Goal: Task Accomplishment & Management: Complete application form

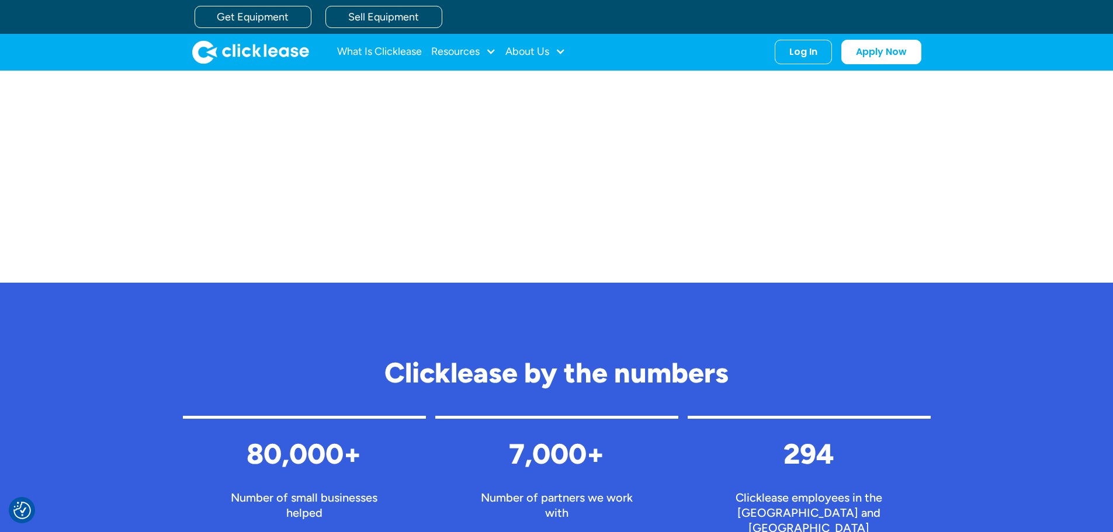
scroll to position [825, 0]
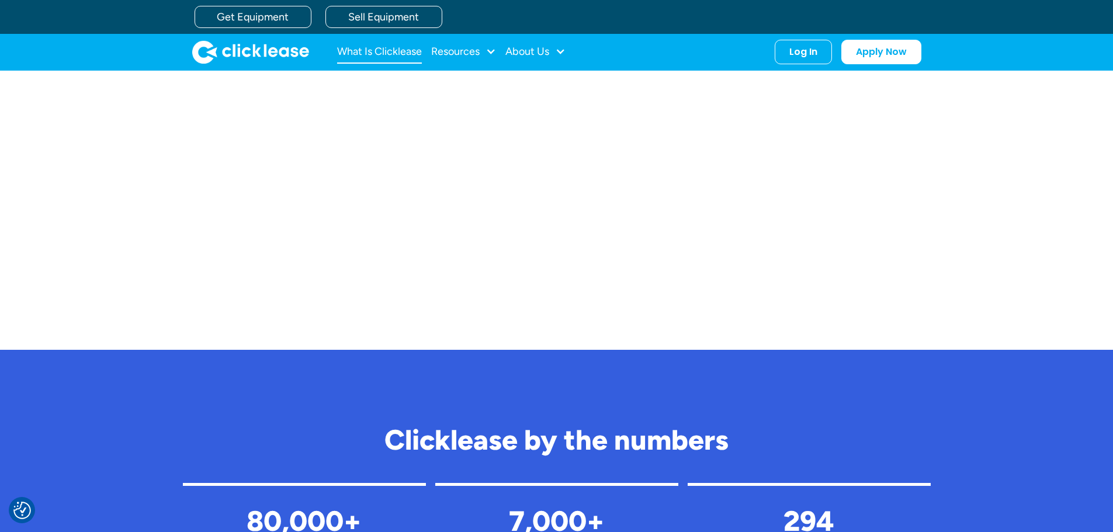
click at [371, 48] on link "What Is Clicklease" at bounding box center [379, 51] width 85 height 23
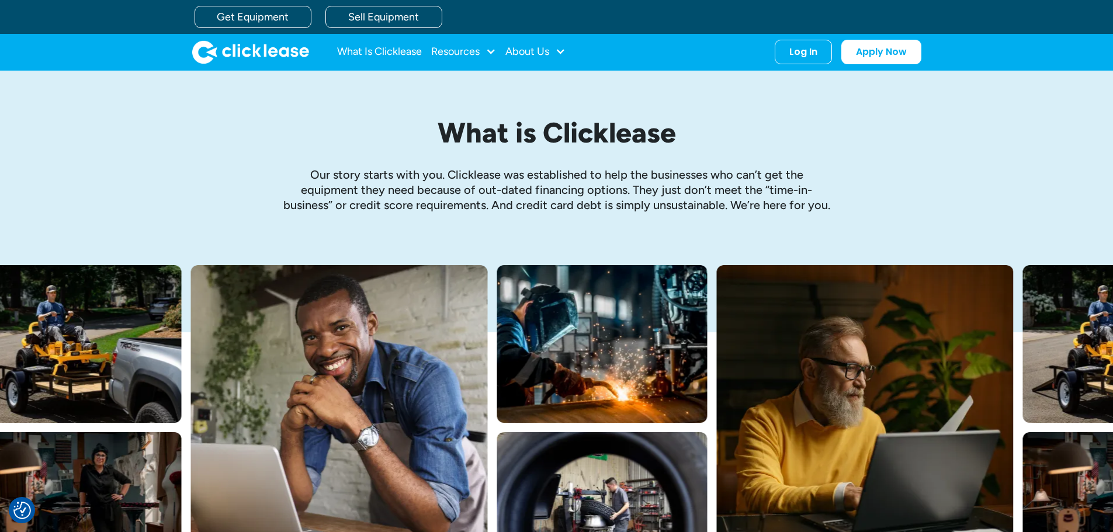
click at [266, 51] on img "home" at bounding box center [250, 51] width 117 height 23
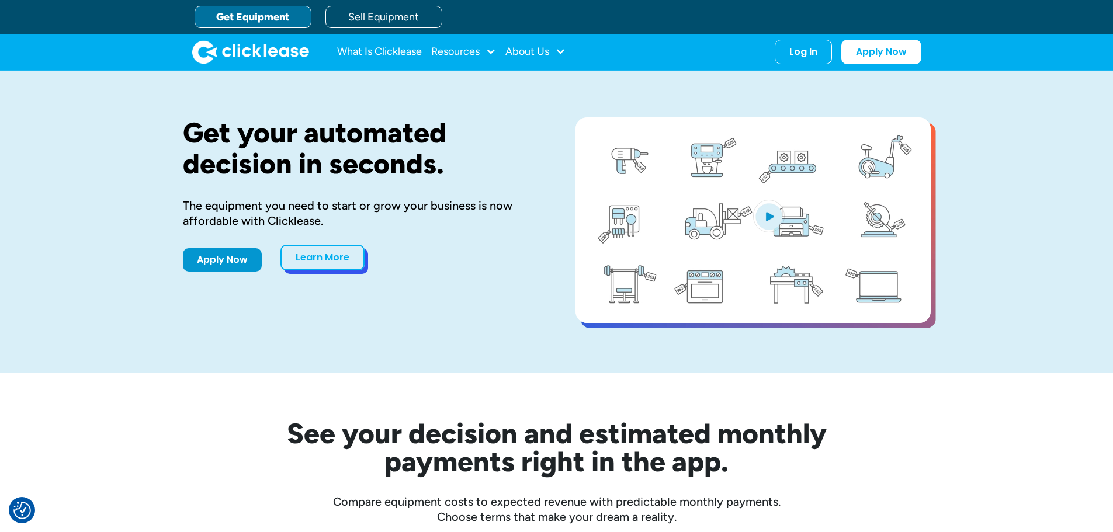
click at [315, 256] on link "Learn More" at bounding box center [322, 258] width 84 height 26
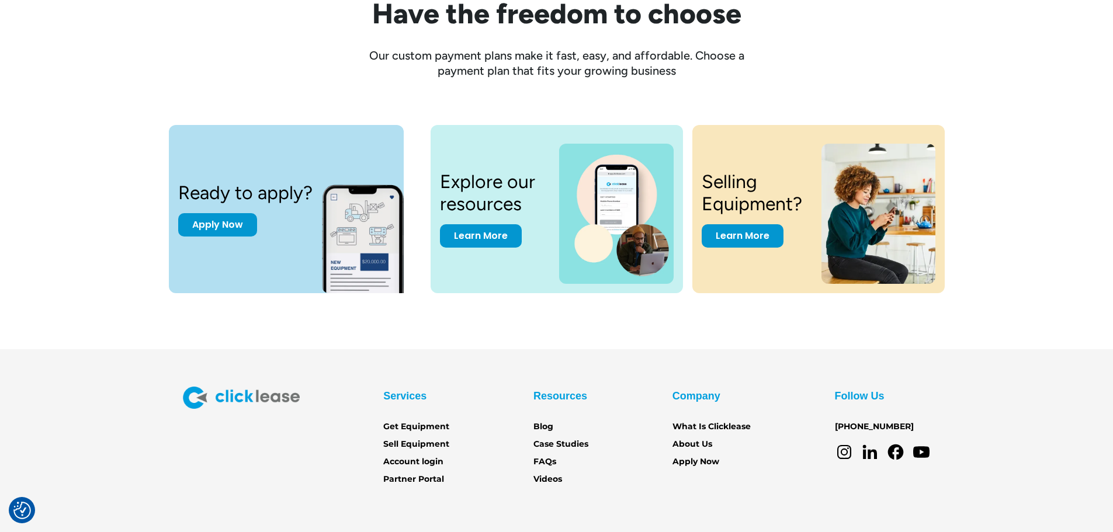
scroll to position [1621, 0]
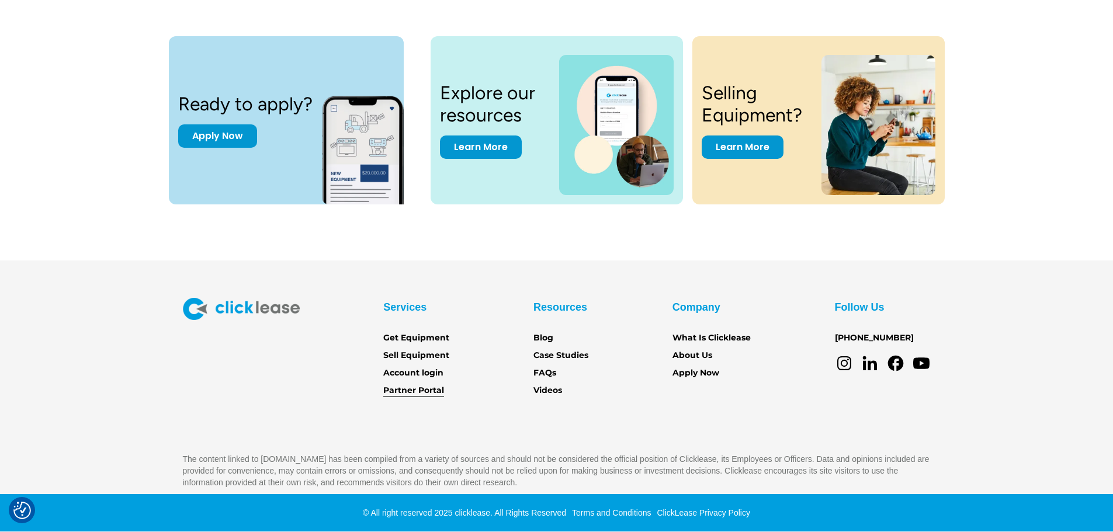
click at [418, 389] on link "Partner Portal" at bounding box center [413, 390] width 61 height 13
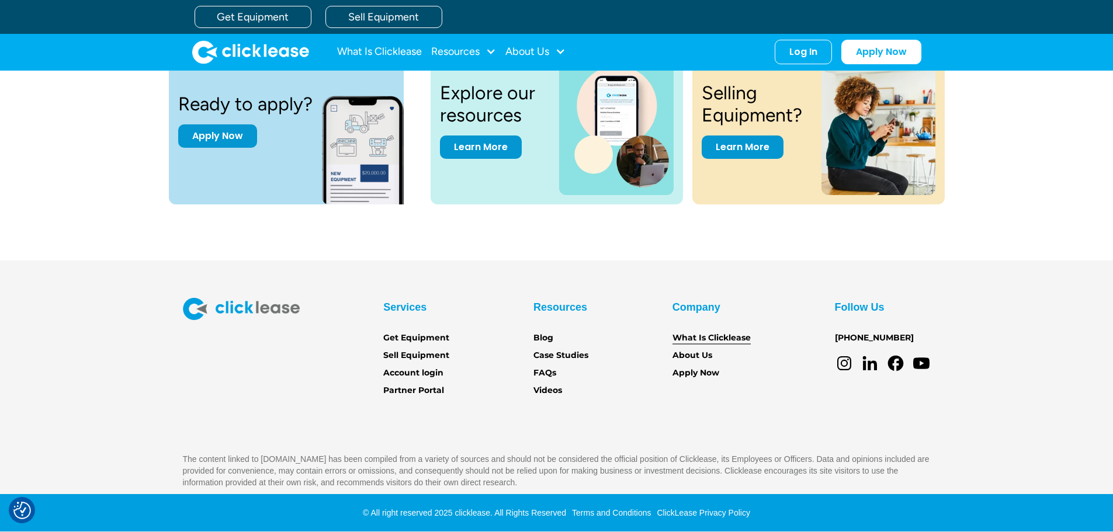
click at [700, 336] on link "What Is Clicklease" at bounding box center [711, 338] width 78 height 13
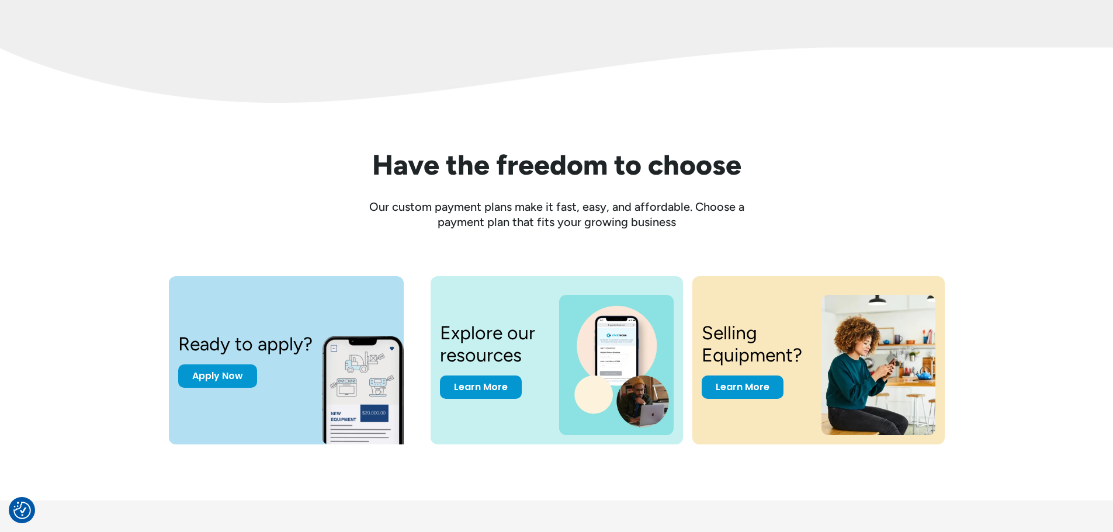
scroll to position [1402, 0]
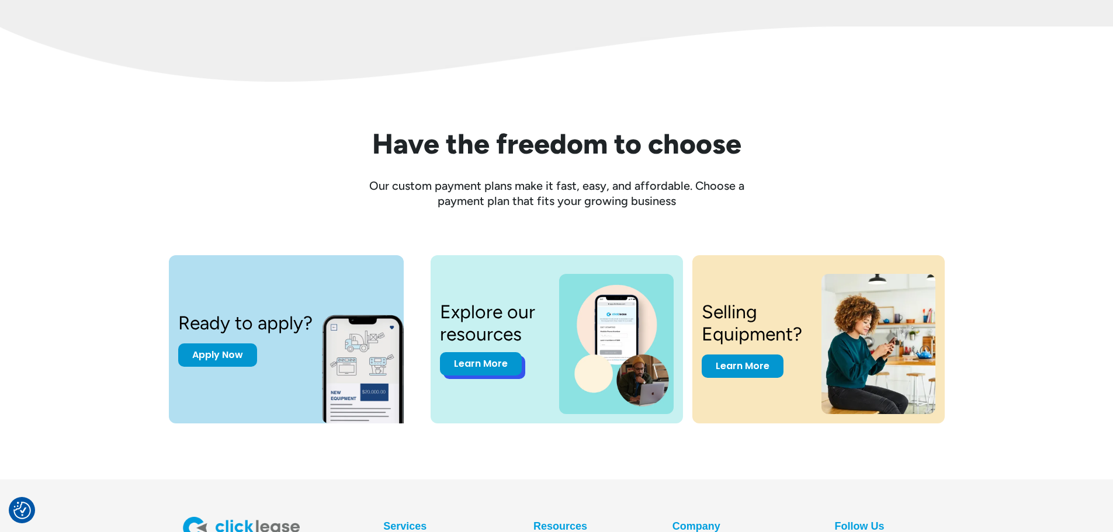
click at [471, 366] on link "Learn More" at bounding box center [481, 363] width 82 height 23
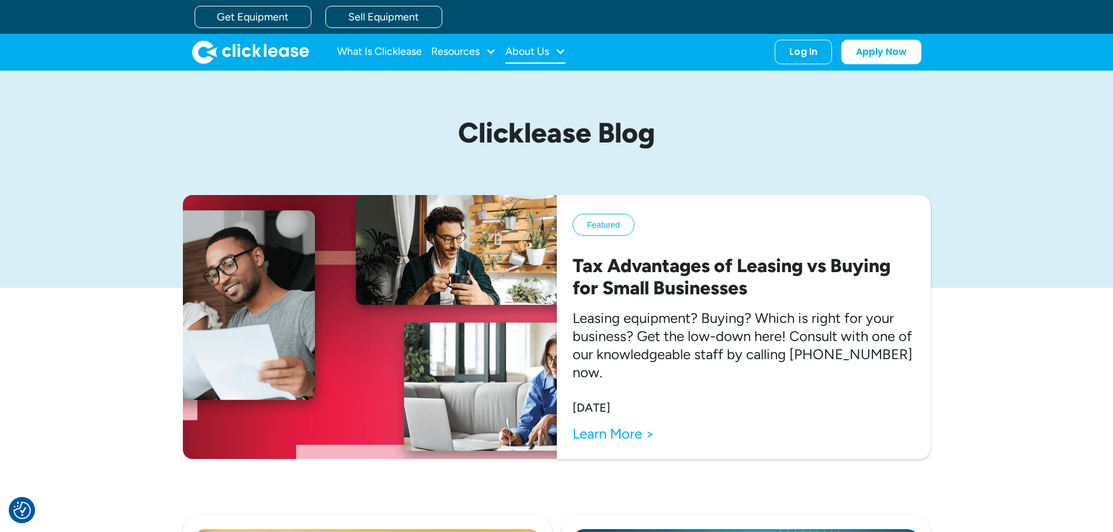
click at [554, 47] on div "About Us" at bounding box center [535, 51] width 60 height 23
click at [467, 51] on div "Resources" at bounding box center [455, 51] width 48 height 0
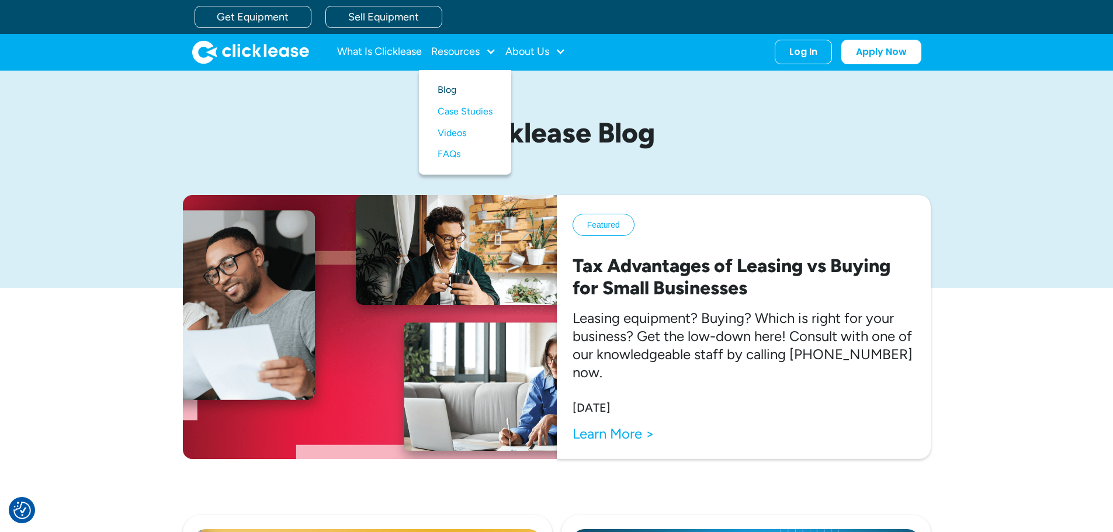
click at [444, 94] on link "Blog" at bounding box center [464, 90] width 55 height 22
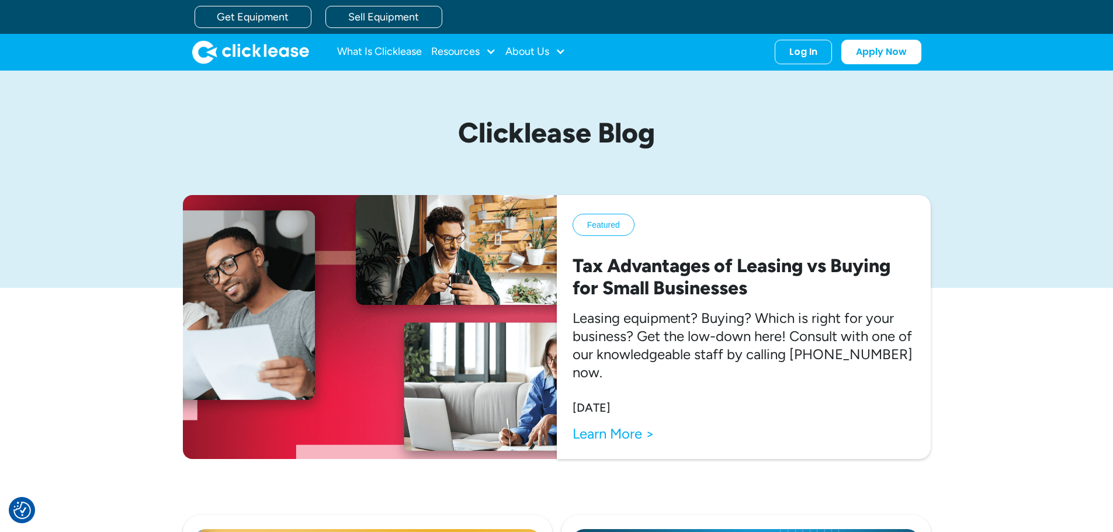
click at [233, 53] on img "home" at bounding box center [250, 51] width 117 height 23
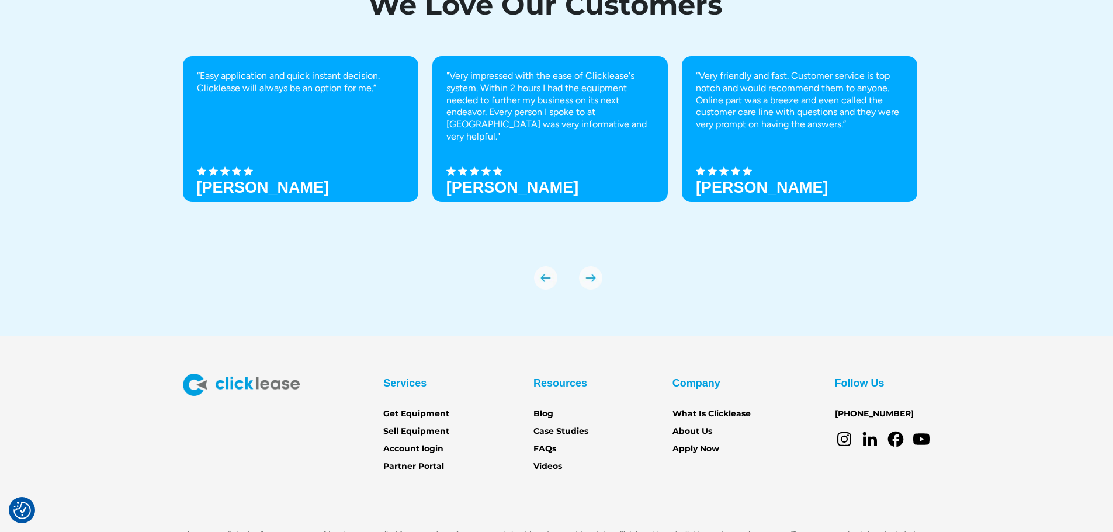
scroll to position [4122, 0]
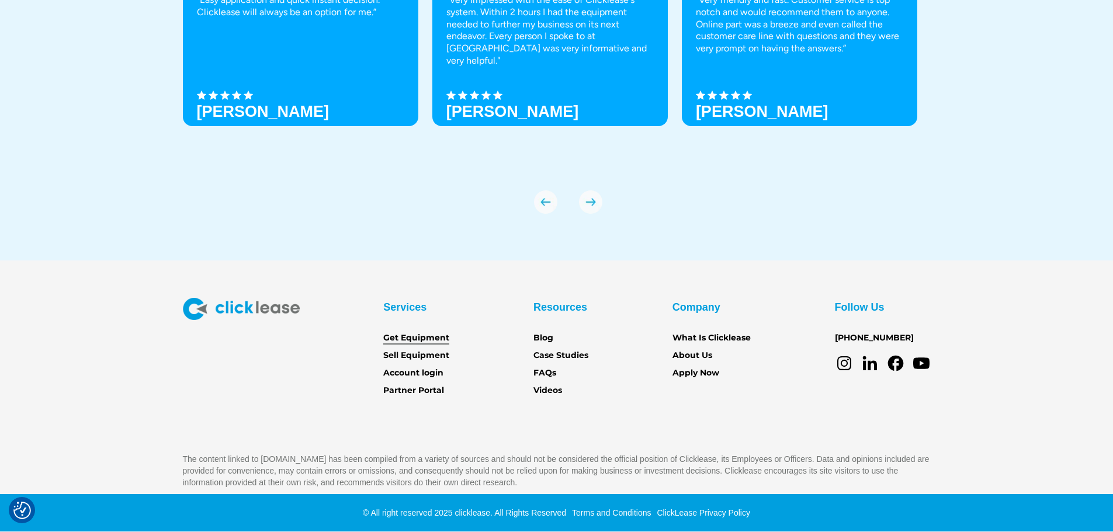
click at [410, 338] on link "Get Equipment" at bounding box center [416, 338] width 66 height 13
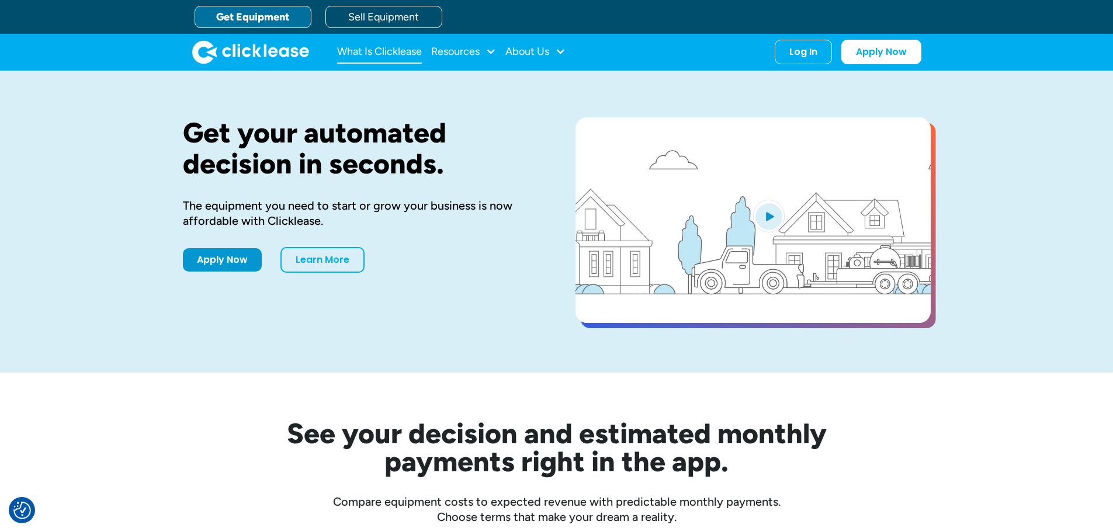
click at [391, 52] on link "What Is Clicklease" at bounding box center [379, 51] width 85 height 23
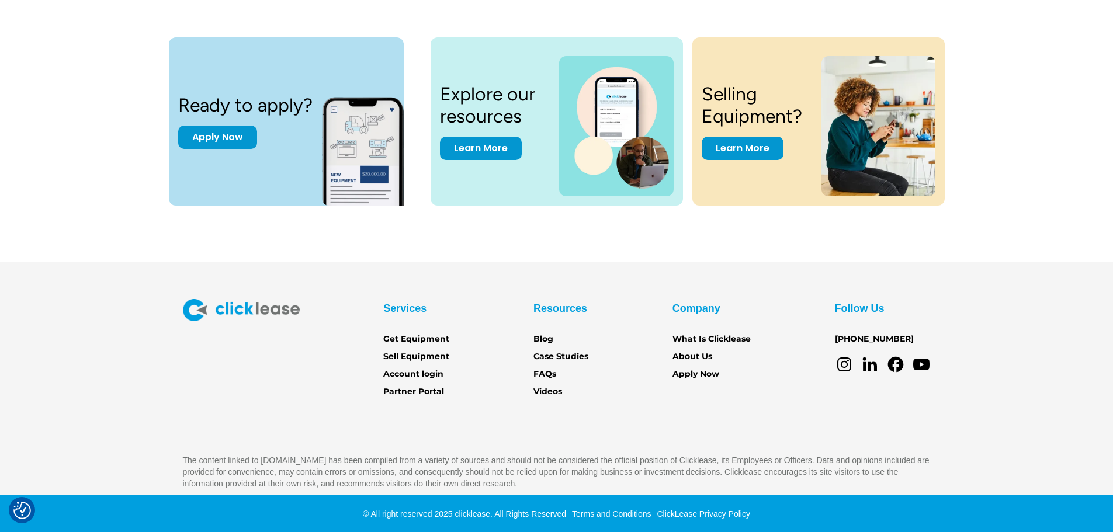
scroll to position [1621, 0]
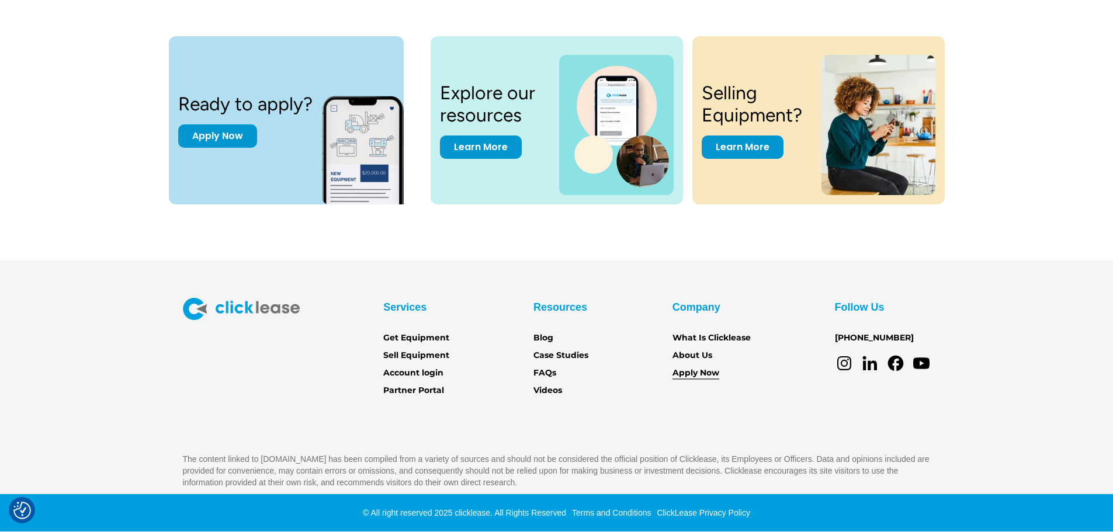
click at [692, 374] on link "Apply Now" at bounding box center [695, 373] width 47 height 13
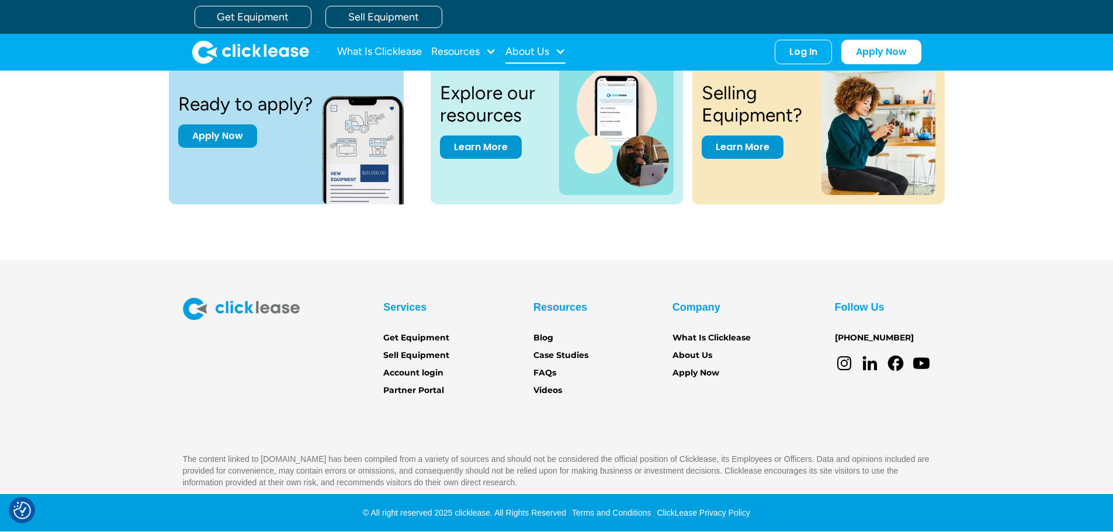
click at [542, 51] on div "About Us" at bounding box center [527, 51] width 44 height 0
click at [520, 109] on link "Careers" at bounding box center [537, 112] width 50 height 22
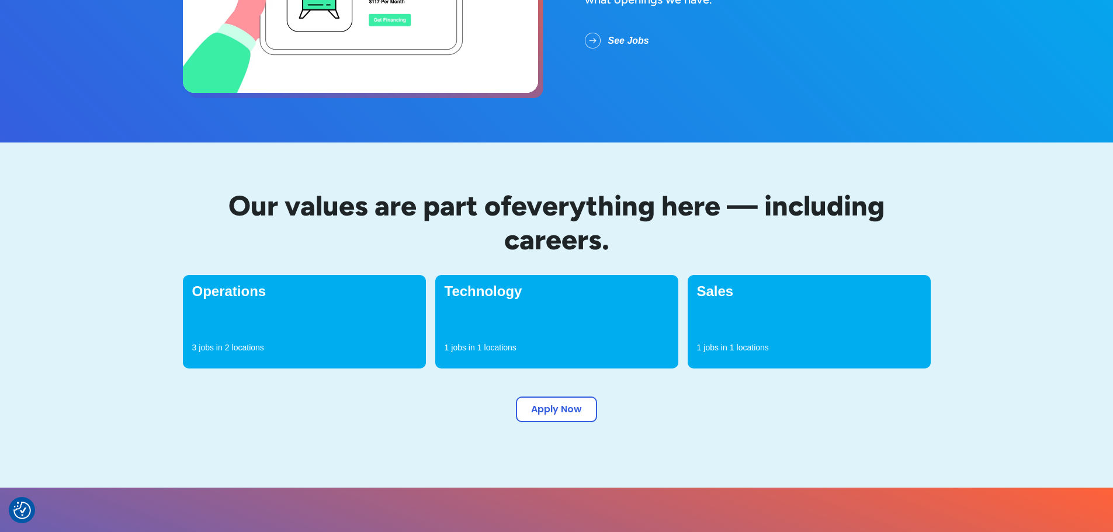
scroll to position [234, 0]
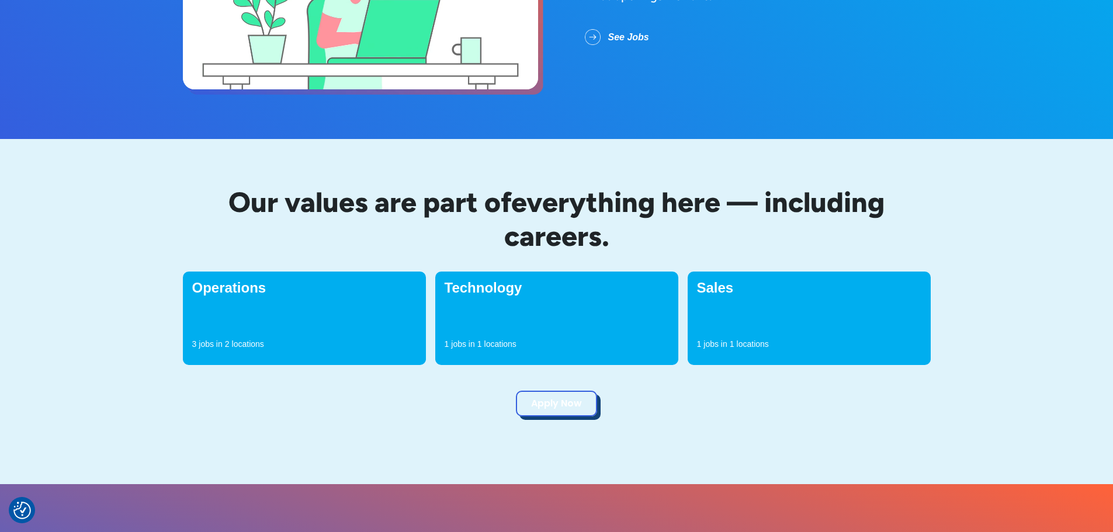
click at [548, 404] on link "Apply Now" at bounding box center [556, 404] width 81 height 26
